Goal: Find contact information: Obtain details needed to contact an individual or organization

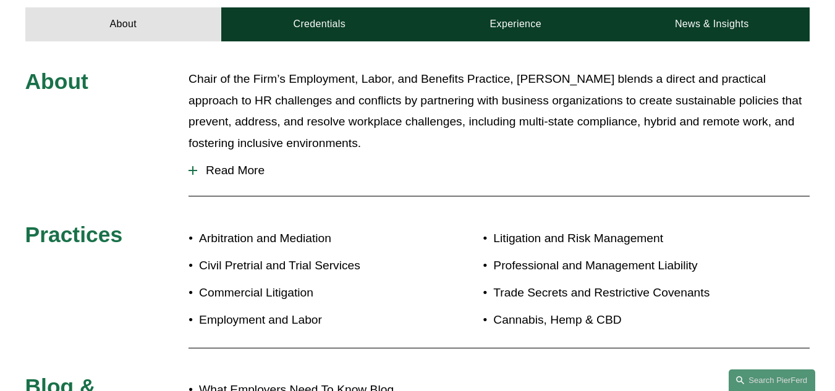
scroll to position [644, 0]
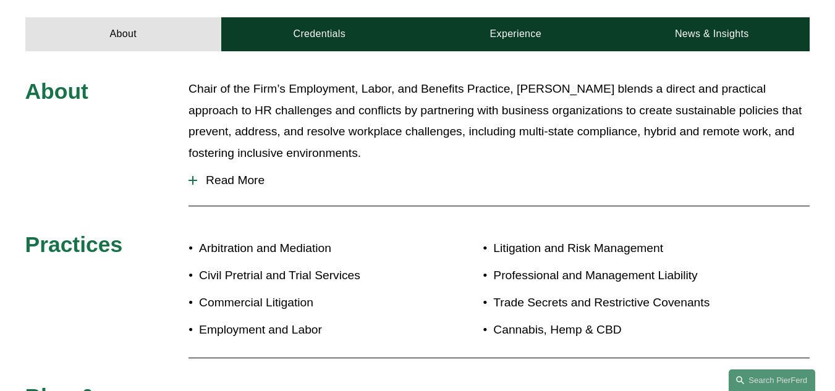
click at [222, 174] on span "Read More" at bounding box center [503, 181] width 612 height 14
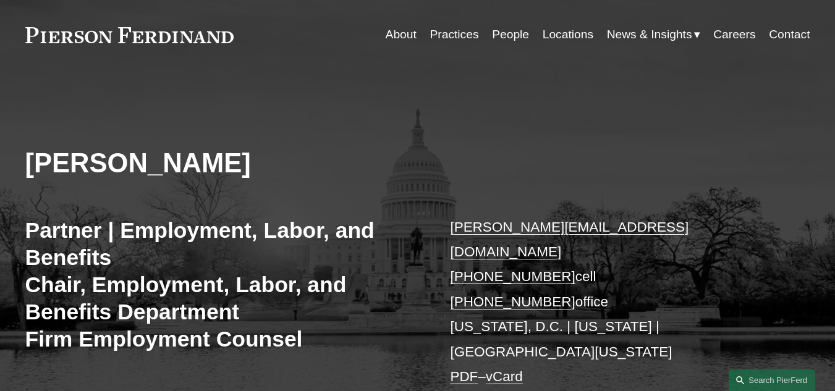
scroll to position [46, 0]
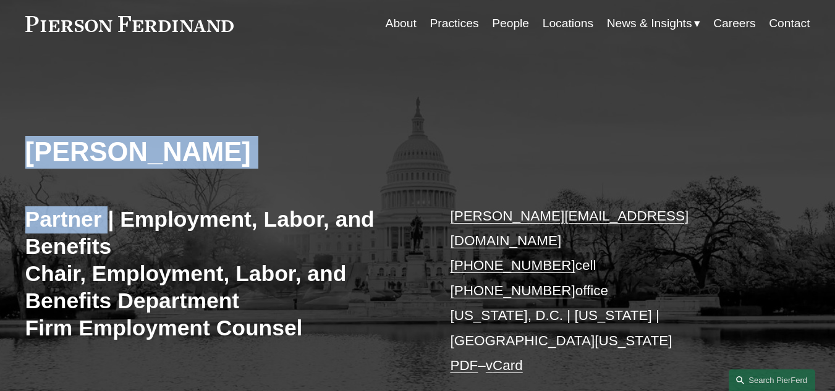
drag, startPoint x: 107, startPoint y: 194, endPoint x: 12, endPoint y: 159, distance: 100.7
click at [12, 159] on div "[PERSON_NAME] Partner | Employment, Labor, and Benefits Chair, Employment, Labo…" at bounding box center [417, 324] width 835 height 479
copy div "[PERSON_NAME] Partner"
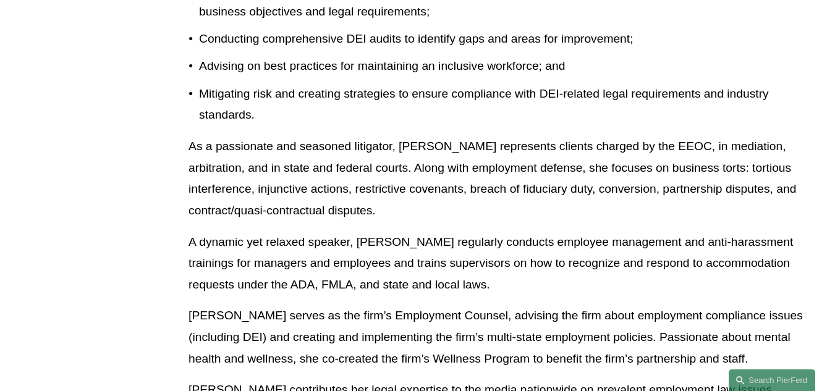
scroll to position [1939, 0]
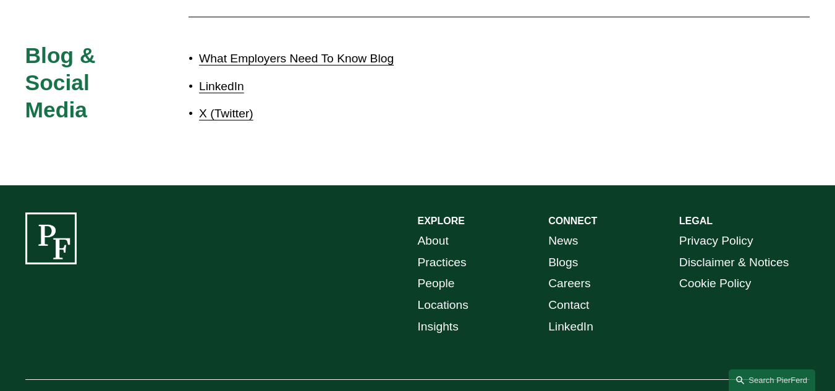
drag, startPoint x: 152, startPoint y: 356, endPoint x: 34, endPoint y: 352, distance: 118.1
copy p "[PERSON_NAME] LLP"
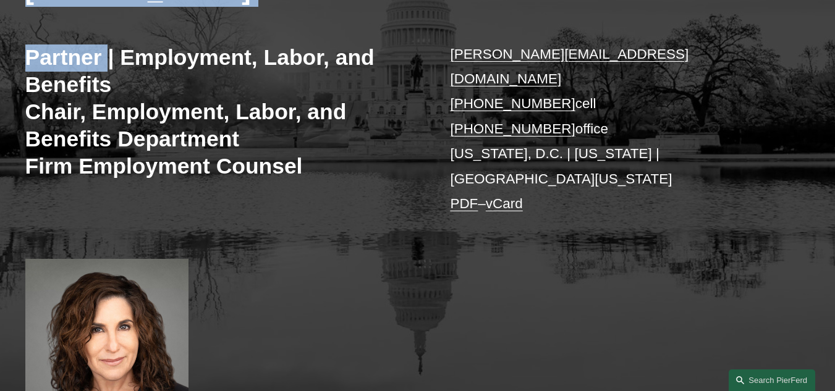
click at [335, 145] on h3 "Partner | Employment, Labor, and Benefits Chair, Employment, Labor, and Benefit…" at bounding box center [221, 111] width 392 height 135
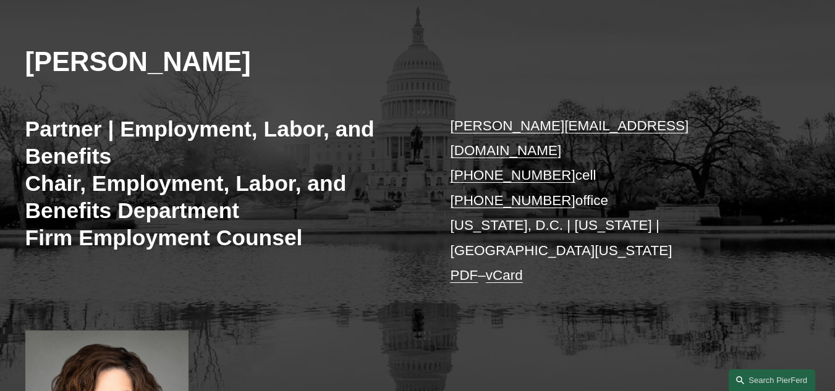
scroll to position [122, 0]
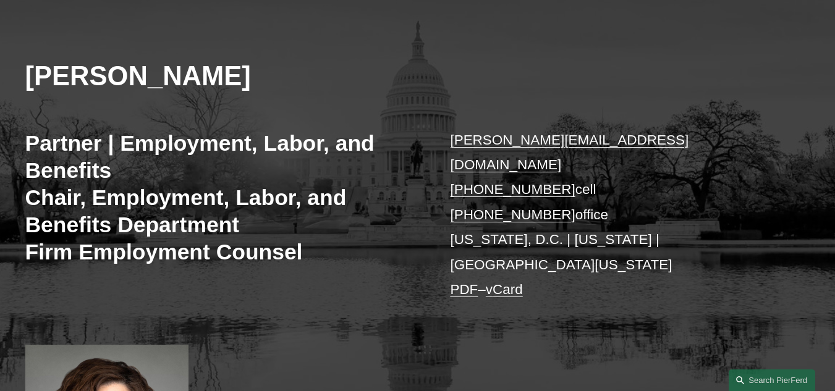
drag, startPoint x: 616, startPoint y: 169, endPoint x: 462, endPoint y: 130, distance: 159.3
click at [462, 130] on p "[PERSON_NAME][EMAIL_ADDRESS][DOMAIN_NAME] [PHONE_NUMBER] cell [PHONE_NUMBER] of…" at bounding box center [613, 215] width 327 height 175
click at [405, 157] on h3 "Partner | Employment, Labor, and Benefits Chair, Employment, Labor, and Benefit…" at bounding box center [221, 197] width 392 height 135
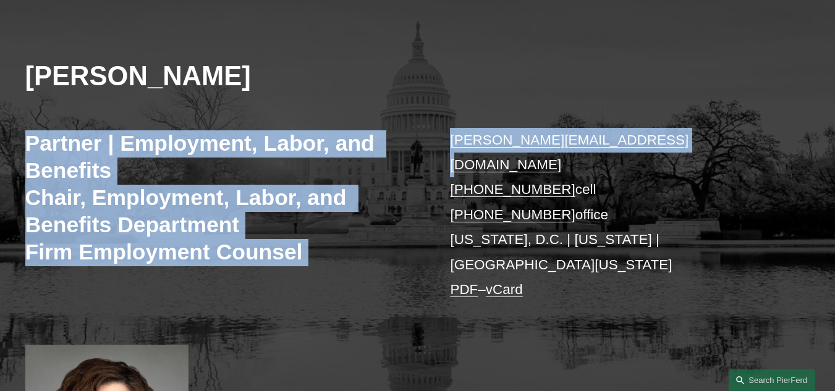
drag, startPoint x: 667, startPoint y: 138, endPoint x: 397, endPoint y: 137, distance: 270.1
click at [397, 137] on div "[PERSON_NAME] Partner | Employment, Labor, and Benefits Chair, Employment, Labo…" at bounding box center [417, 248] width 835 height 479
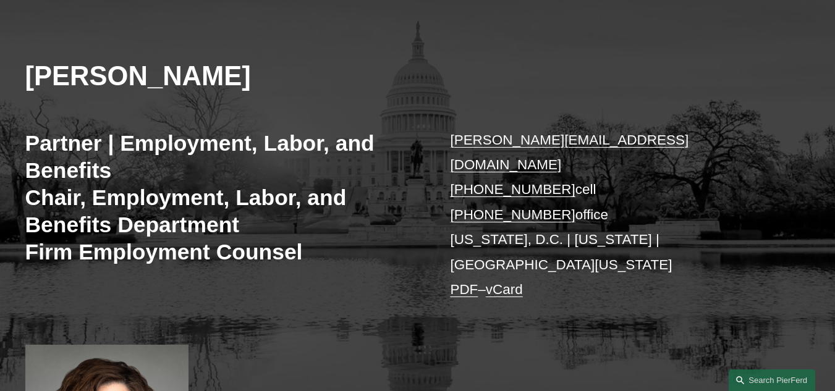
click at [683, 161] on p "[PERSON_NAME][EMAIL_ADDRESS][DOMAIN_NAME] [PHONE_NUMBER] cell [PHONE_NUMBER] of…" at bounding box center [613, 215] width 327 height 175
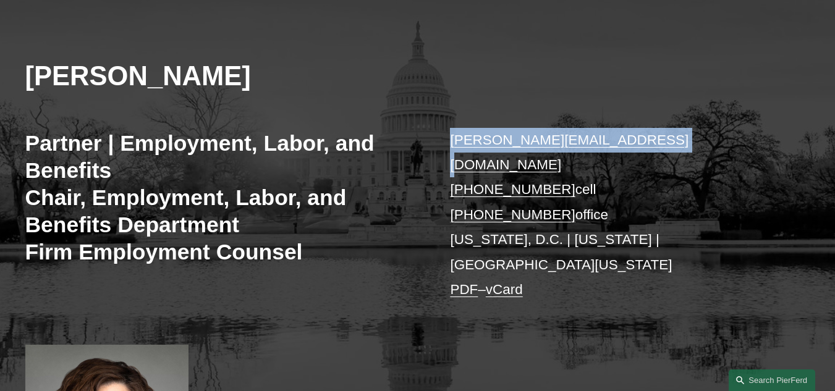
drag, startPoint x: 672, startPoint y: 133, endPoint x: 436, endPoint y: 131, distance: 236.7
click at [436, 131] on div "[PERSON_NAME] Partner | Employment, Labor, and Benefits Chair, Employment, Labo…" at bounding box center [417, 248] width 835 height 479
copy link "[PERSON_NAME][EMAIL_ADDRESS][DOMAIN_NAME]"
click at [379, 242] on h3 "Partner | Employment, Labor, and Benefits Chair, Employment, Labor, and Benefit…" at bounding box center [221, 197] width 392 height 135
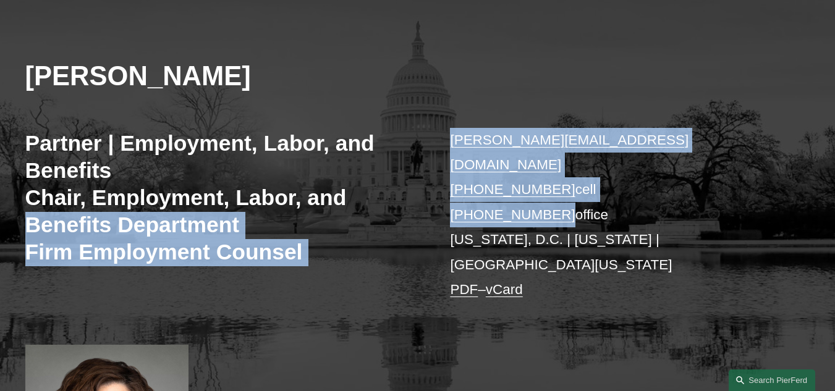
drag, startPoint x: 425, startPoint y: 188, endPoint x: 551, endPoint y: 195, distance: 126.2
click at [551, 195] on div "[PERSON_NAME] Partner | Employment, Labor, and Benefits Chair, Employment, Labo…" at bounding box center [417, 248] width 835 height 479
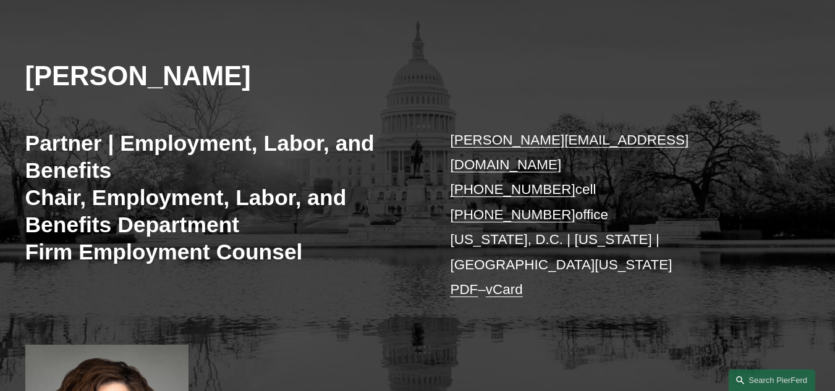
drag, startPoint x: 562, startPoint y: 239, endPoint x: 562, endPoint y: 232, distance: 6.8
click at [562, 239] on p "[PERSON_NAME][EMAIL_ADDRESS][DOMAIN_NAME] [PHONE_NUMBER] cell [PHONE_NUMBER] of…" at bounding box center [613, 215] width 327 height 175
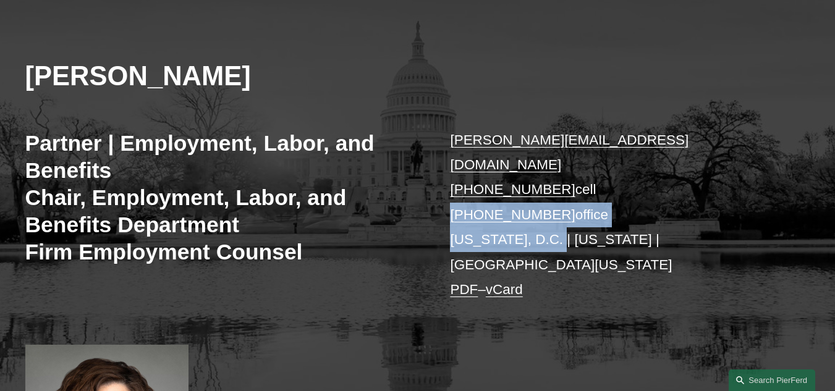
drag, startPoint x: 562, startPoint y: 214, endPoint x: 444, endPoint y: 194, distance: 119.8
click at [439, 193] on div "[PERSON_NAME] Partner | Employment, Labor, and Benefits Chair, Employment, Labo…" at bounding box center [417, 248] width 835 height 479
copy p "[PHONE_NUMBER] office [US_STATE][GEOGRAPHIC_DATA]"
click at [305, 309] on div "[PERSON_NAME] Partner | Employment, Labor, and Benefits Chair, Employment, Labo…" at bounding box center [417, 248] width 835 height 479
